Goal: Task Accomplishment & Management: Manage account settings

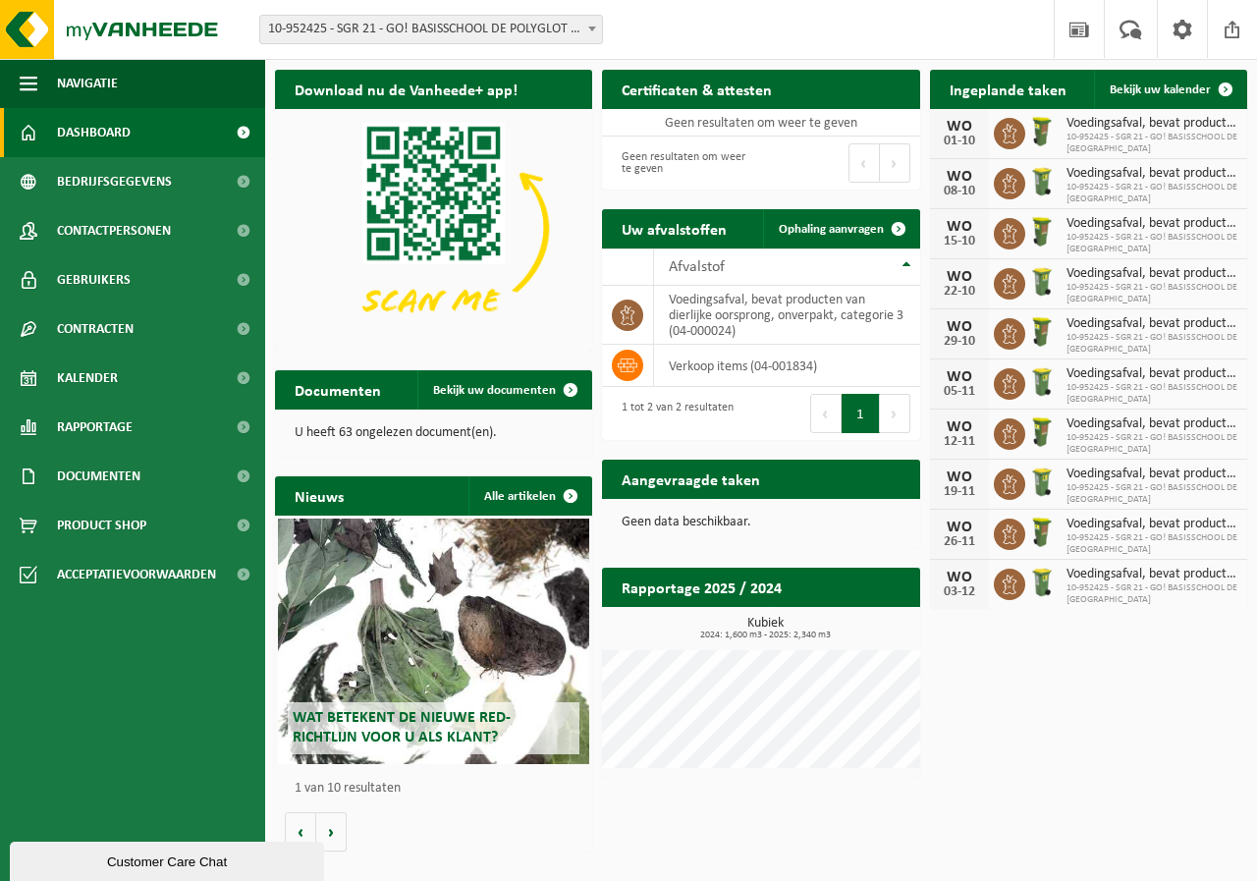
click at [841, 847] on div "Download nu de Vanheede+ app! Verberg Certificaten & attesten Bekijk uw certifi…" at bounding box center [761, 460] width 982 height 801
click at [1197, 83] on span "Bekijk uw kalender" at bounding box center [1160, 89] width 101 height 13
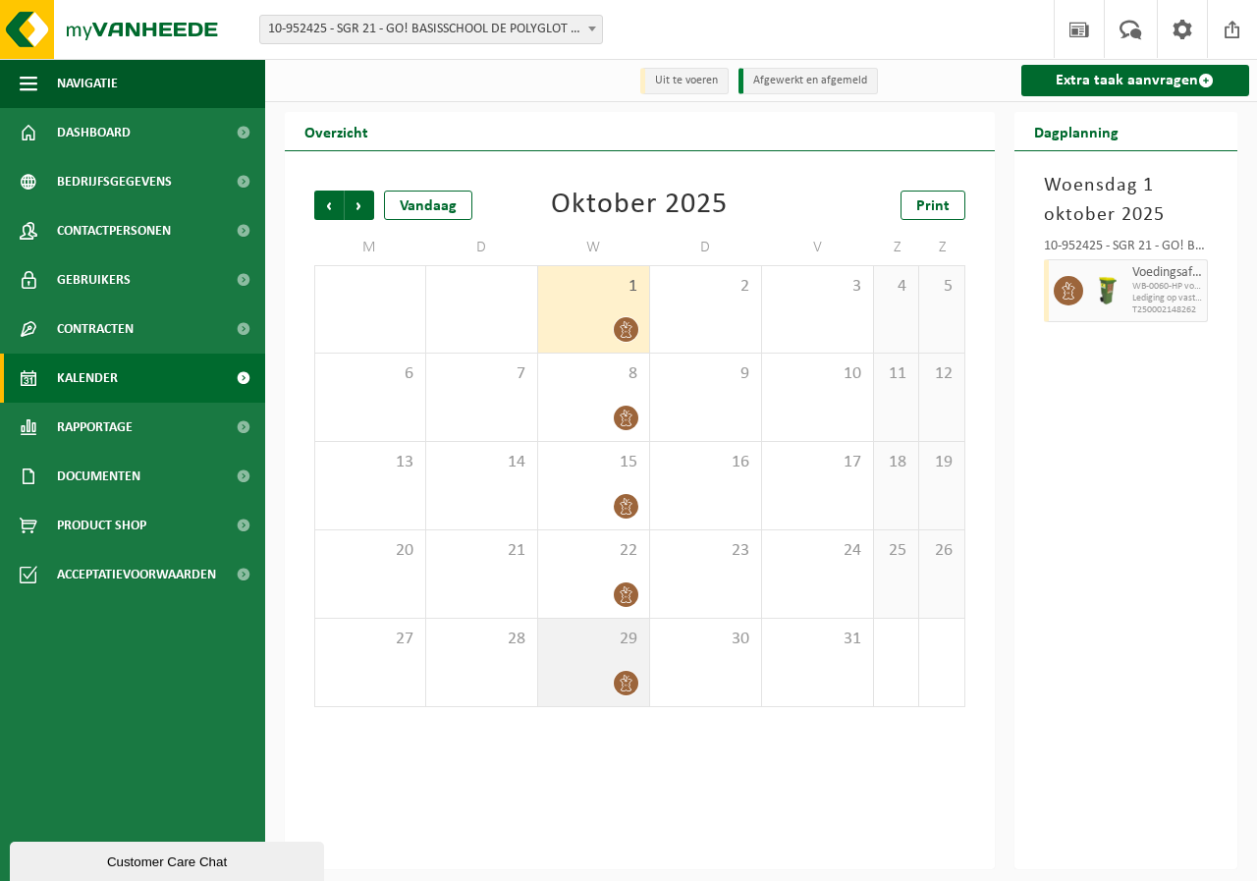
click at [615, 683] on span at bounding box center [626, 683] width 25 height 25
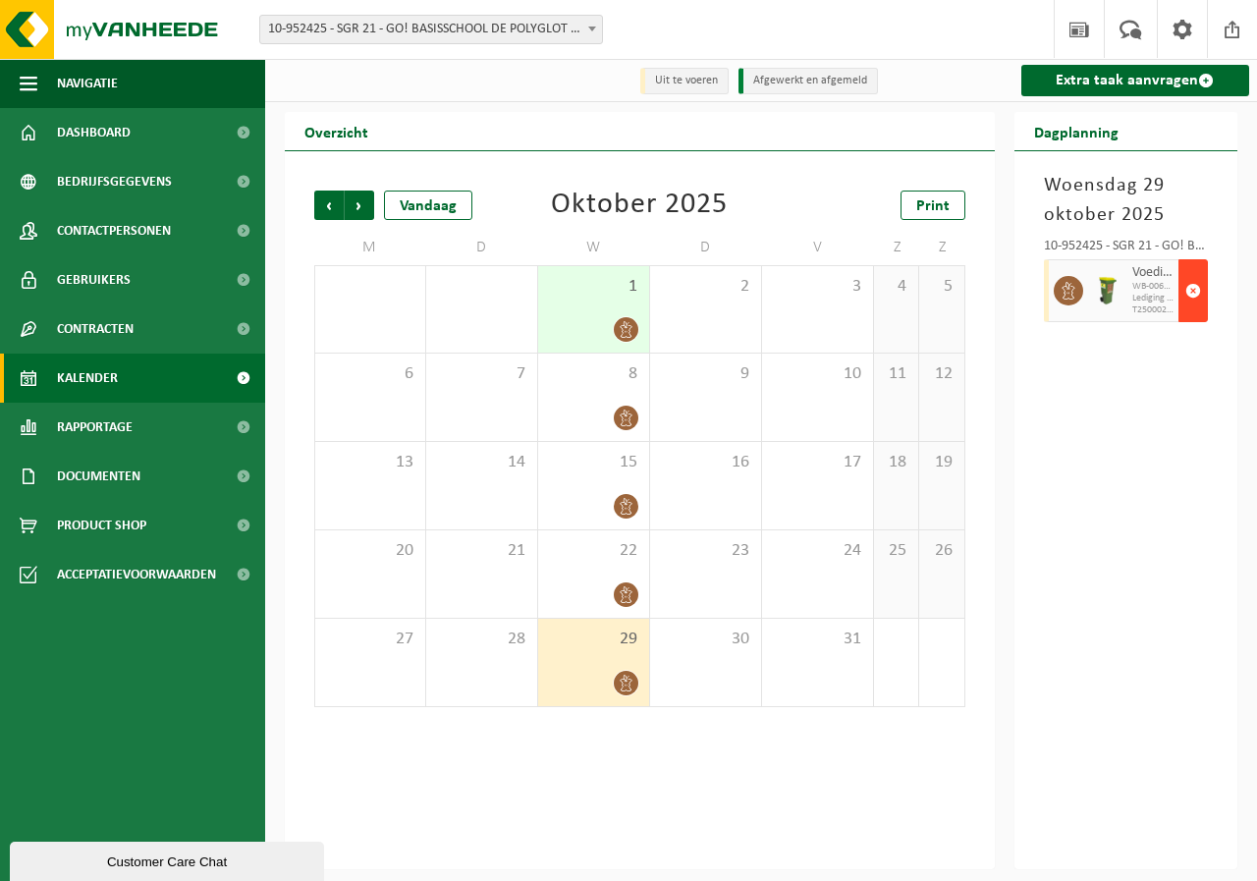
click at [1192, 292] on span "button" at bounding box center [1193, 290] width 16 height 39
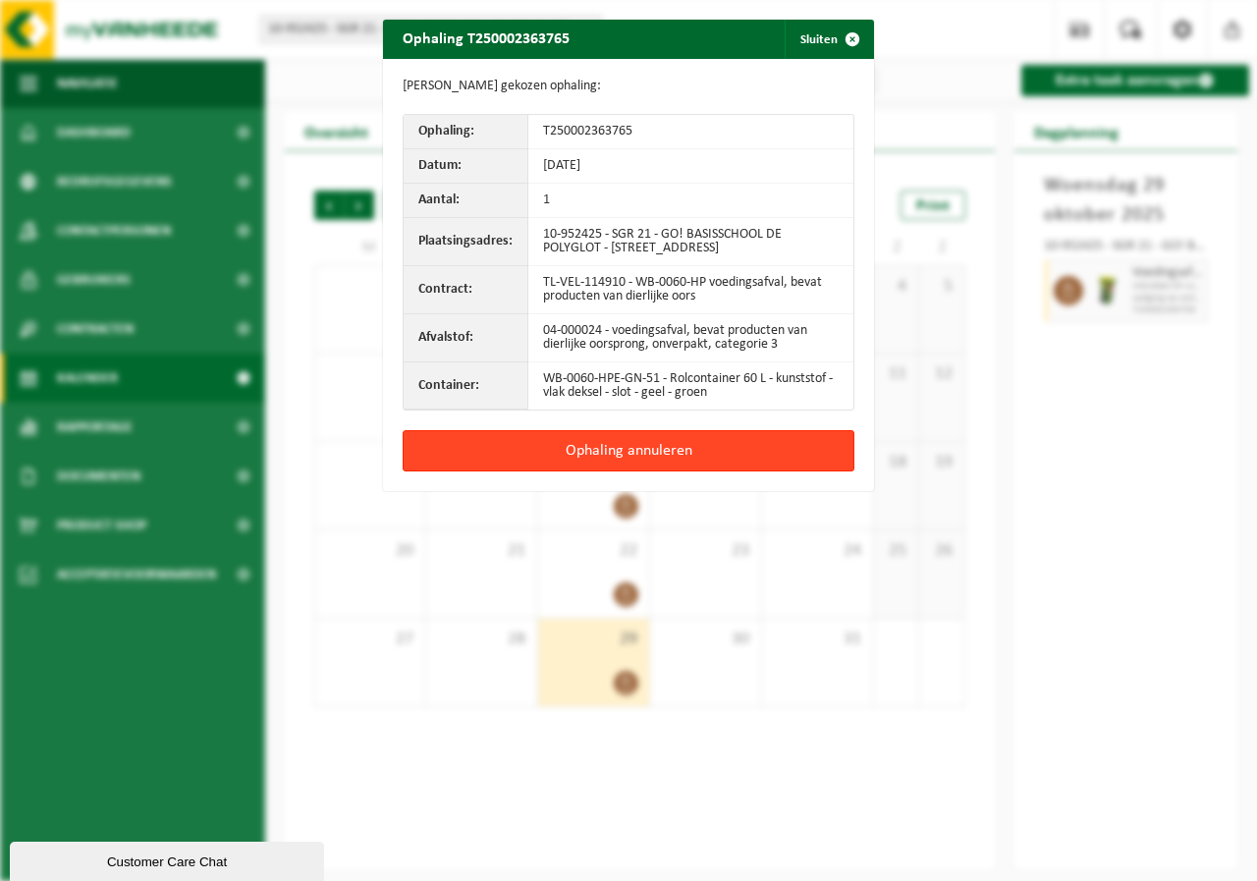
click at [600, 463] on button "Ophaling annuleren" at bounding box center [629, 450] width 452 height 41
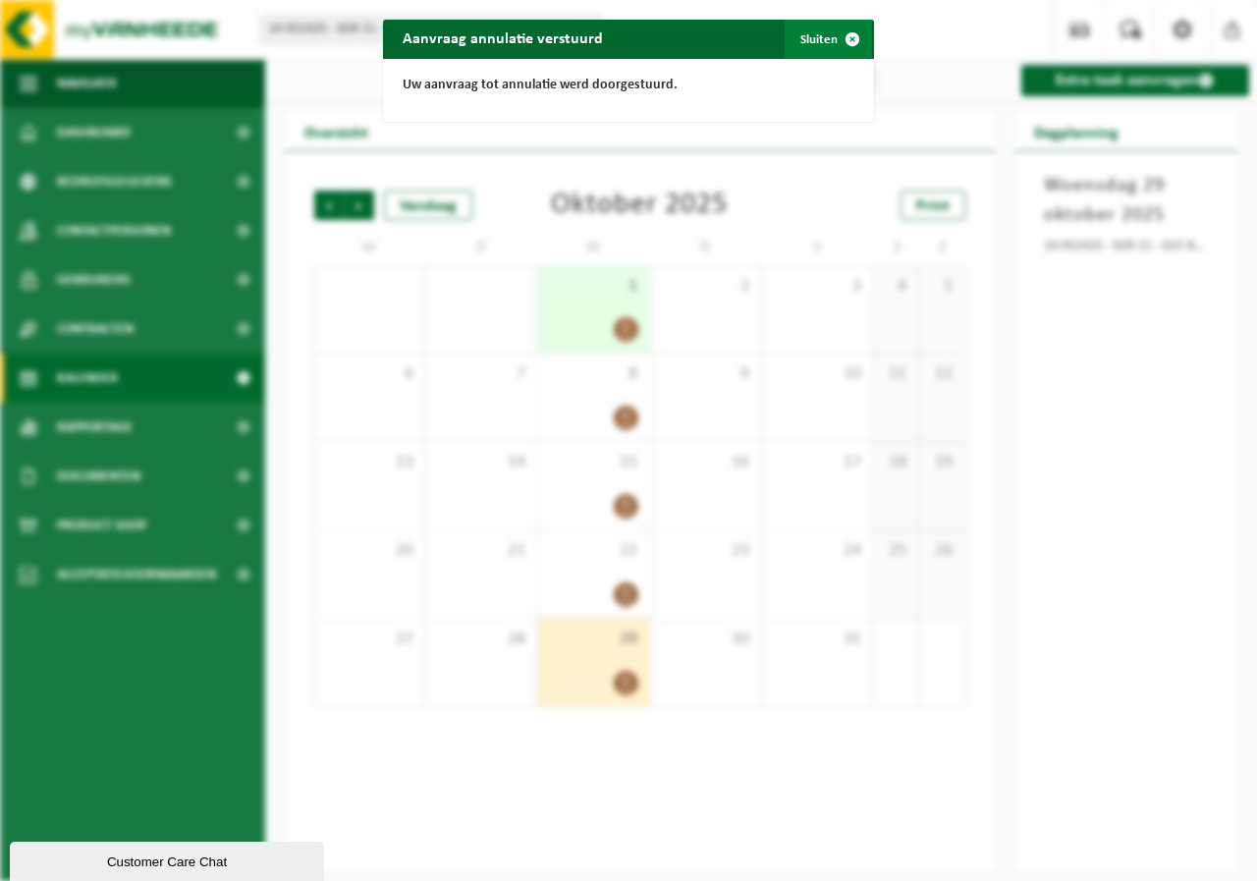
click at [804, 36] on button "Sluiten" at bounding box center [828, 39] width 87 height 39
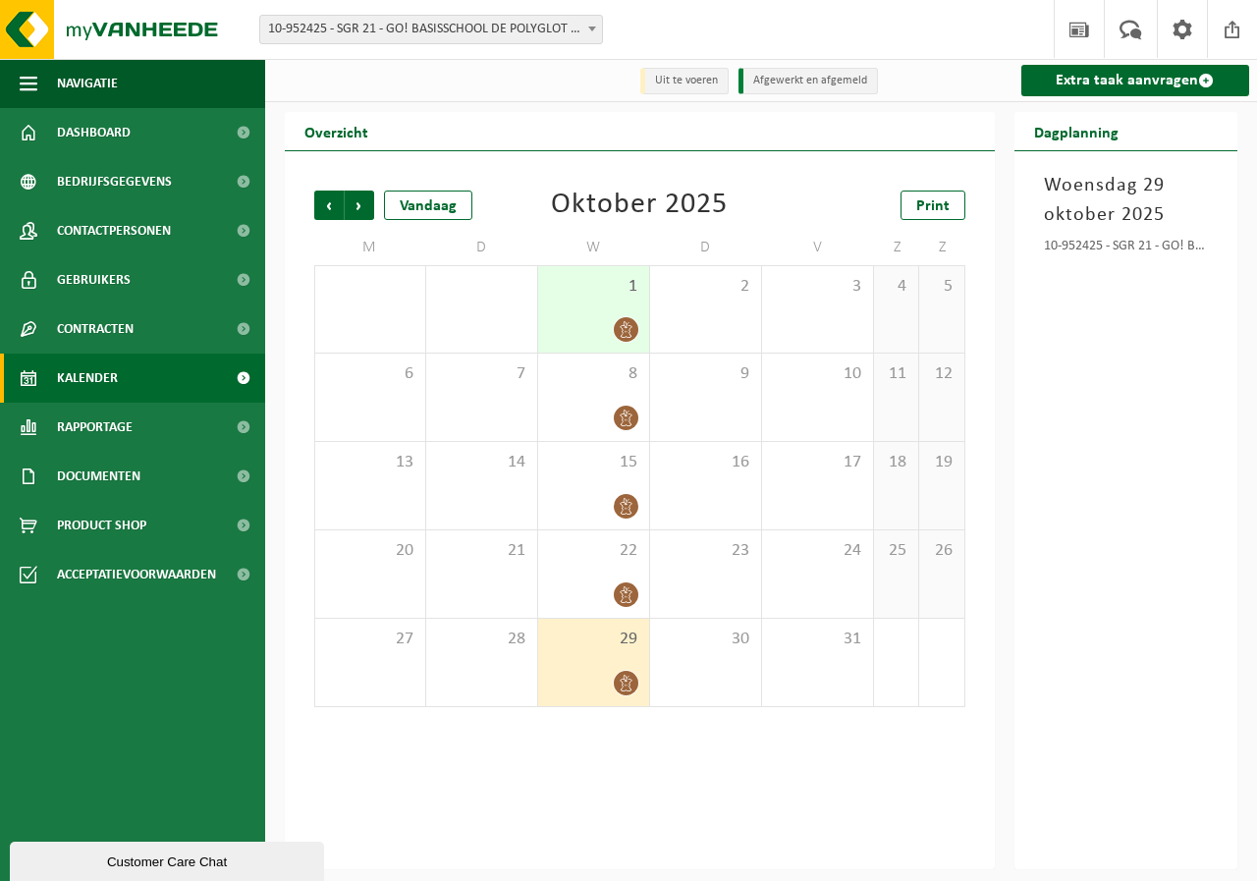
click at [752, 722] on div "Vorige Volgende Vandaag Oktober 2025 Print M D W D V Z Z 29 30 1 2 3 4 5 6 7 8 …" at bounding box center [639, 449] width 671 height 556
click at [366, 200] on span "Volgende" at bounding box center [359, 205] width 29 height 29
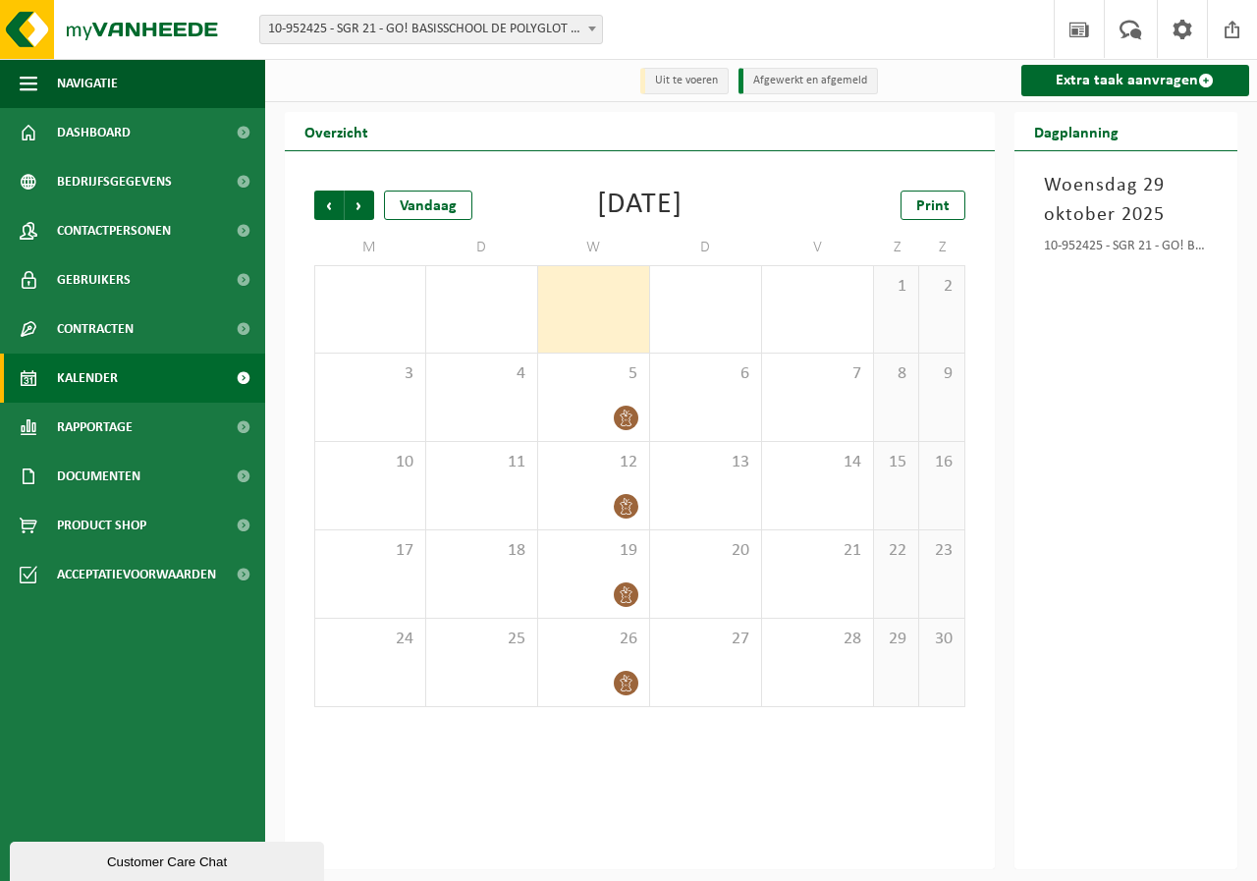
click at [366, 200] on span "Volgende" at bounding box center [359, 205] width 29 height 29
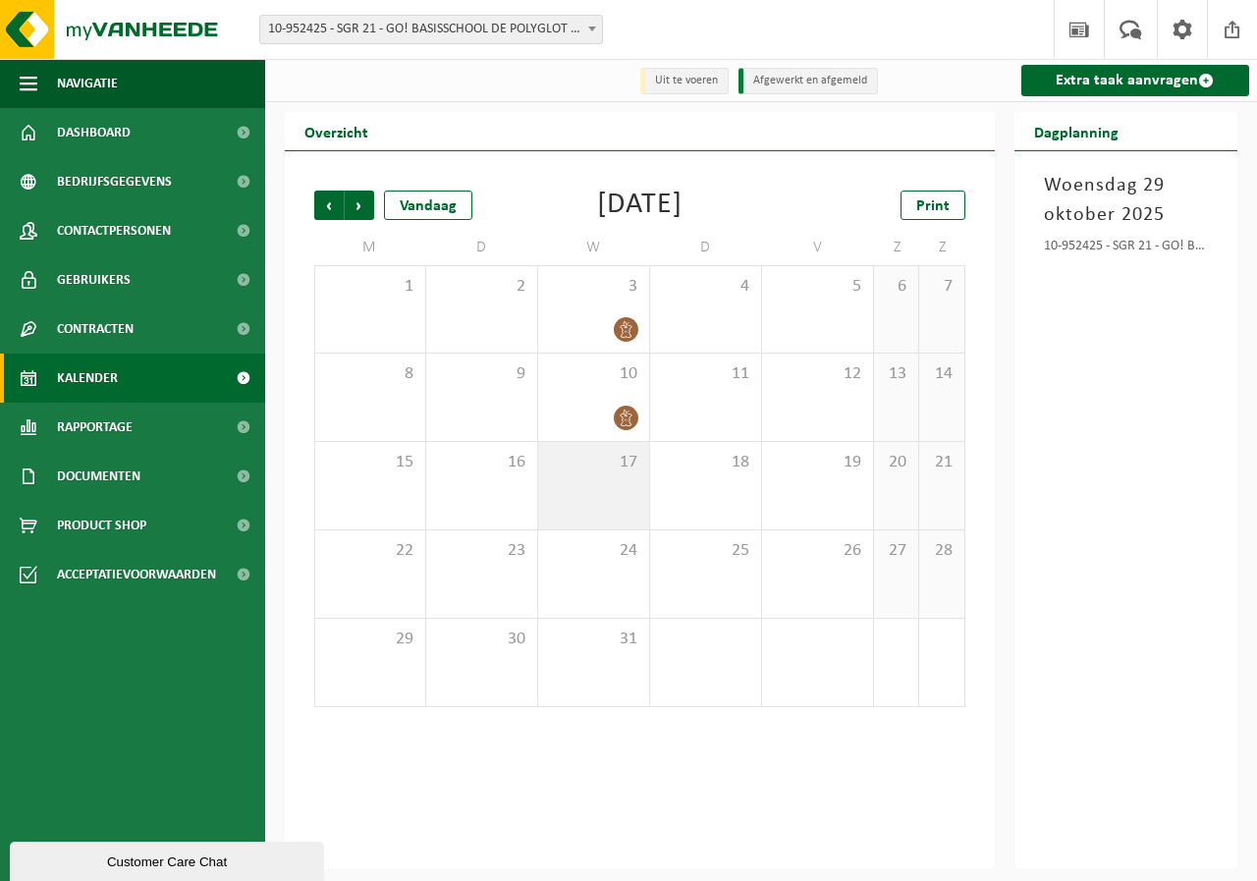
click at [620, 496] on div "17" at bounding box center [593, 485] width 111 height 87
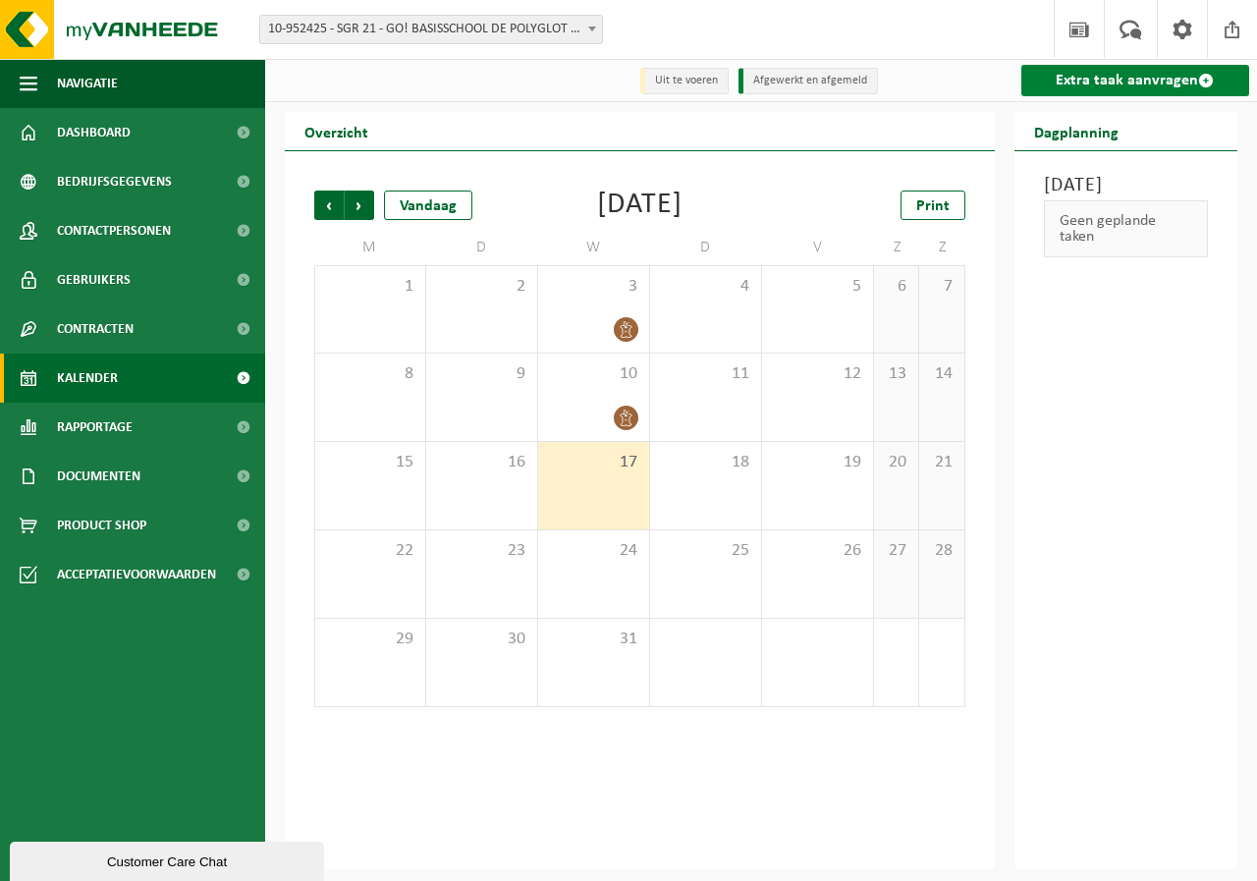
click at [1205, 71] on link "Extra taak aanvragen" at bounding box center [1135, 80] width 229 height 31
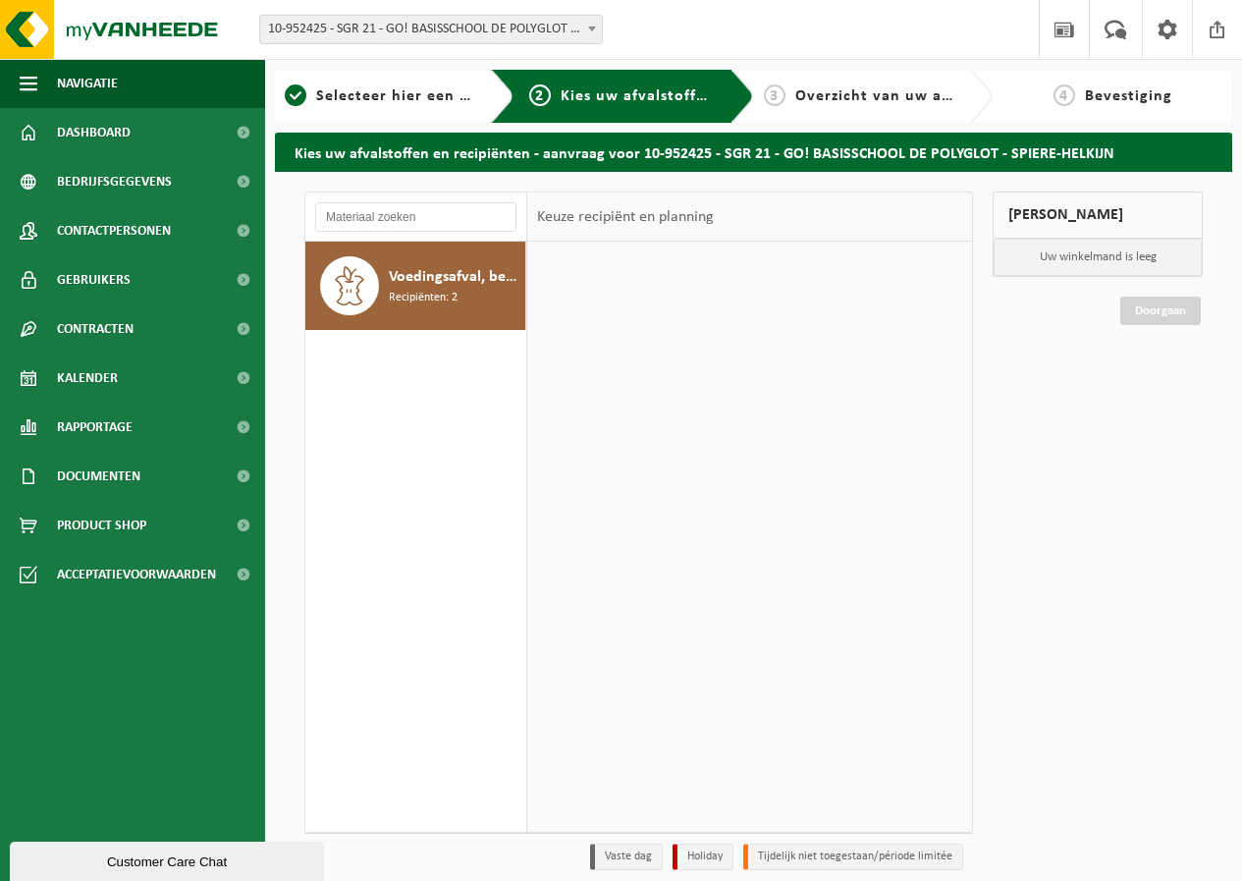
click at [422, 293] on span "Recipiënten: 2" at bounding box center [423, 298] width 69 height 19
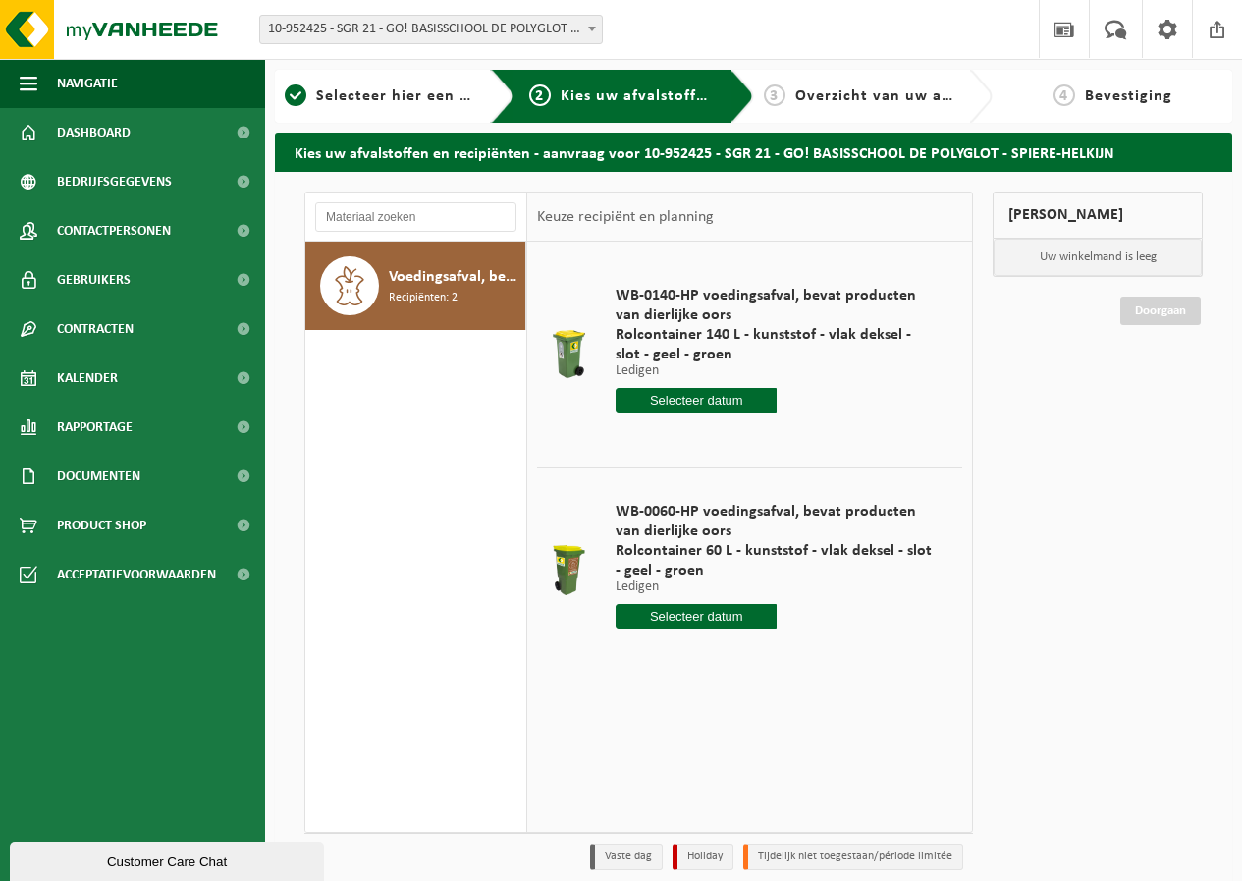
click at [1049, 389] on div "Mijn winkelmand Uw winkelmand is leeg Doorgaan" at bounding box center [1098, 536] width 230 height 688
click at [357, 97] on span "Selecteer hier een vestiging" at bounding box center [422, 96] width 212 height 16
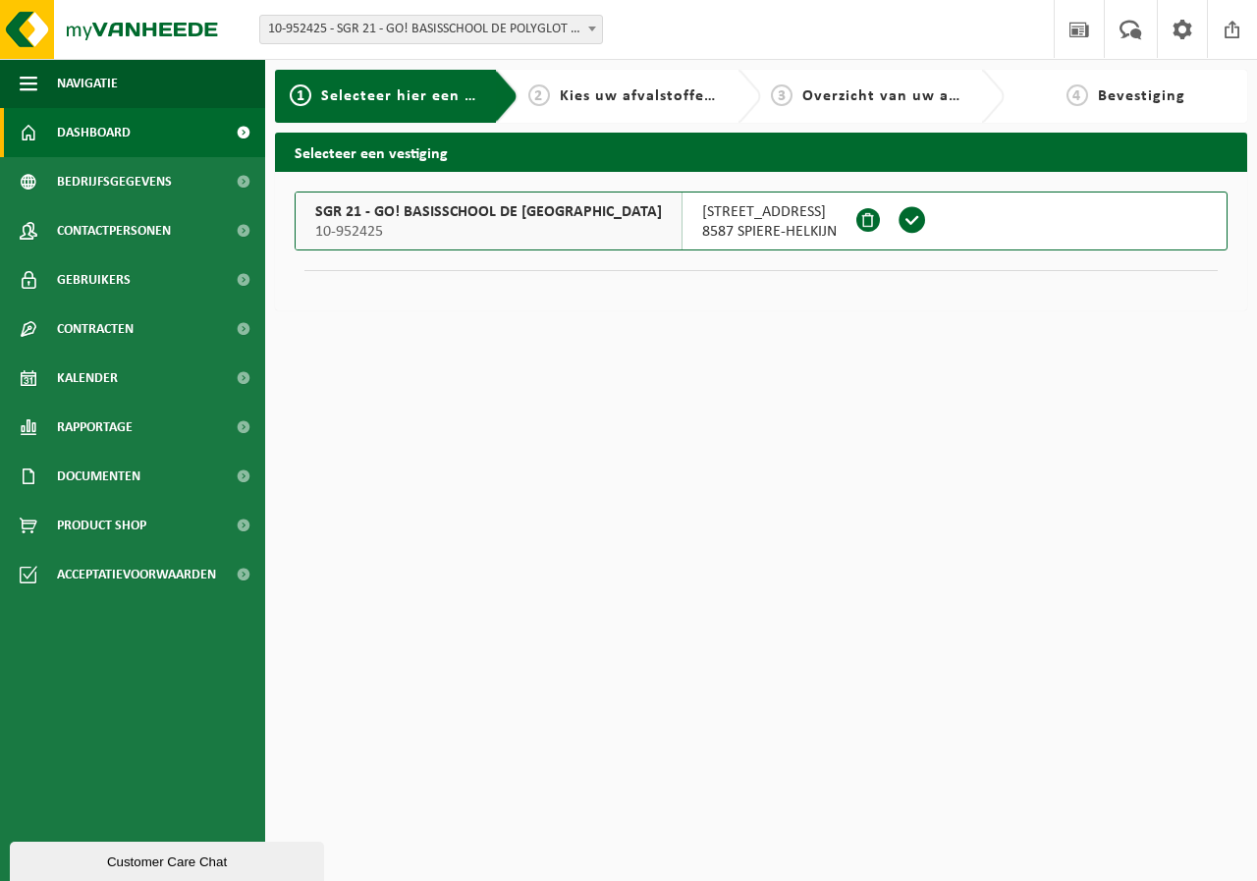
click at [94, 134] on span "Dashboard" at bounding box center [94, 132] width 74 height 49
